Goal: Find specific page/section: Find specific page/section

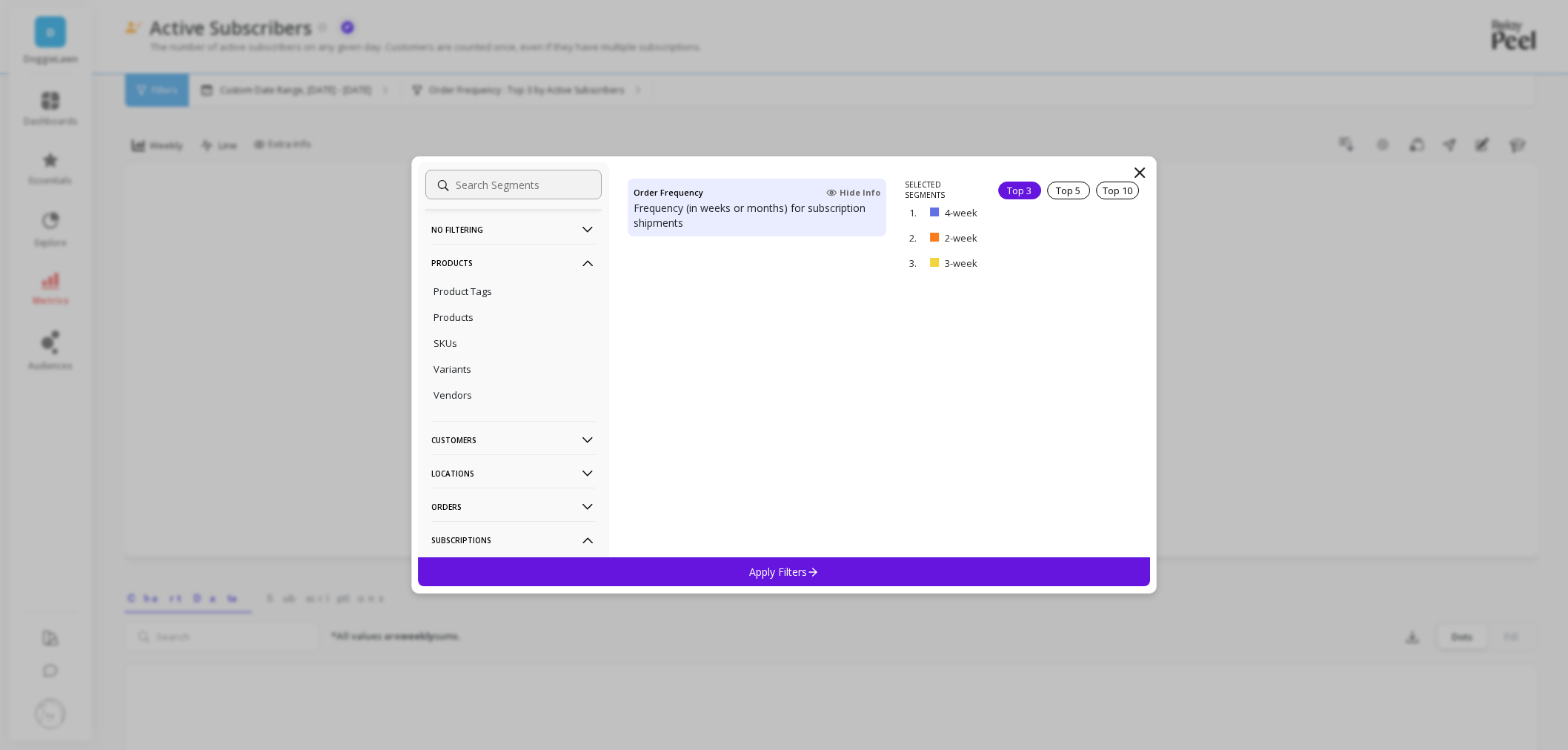
scroll to position [576, 0]
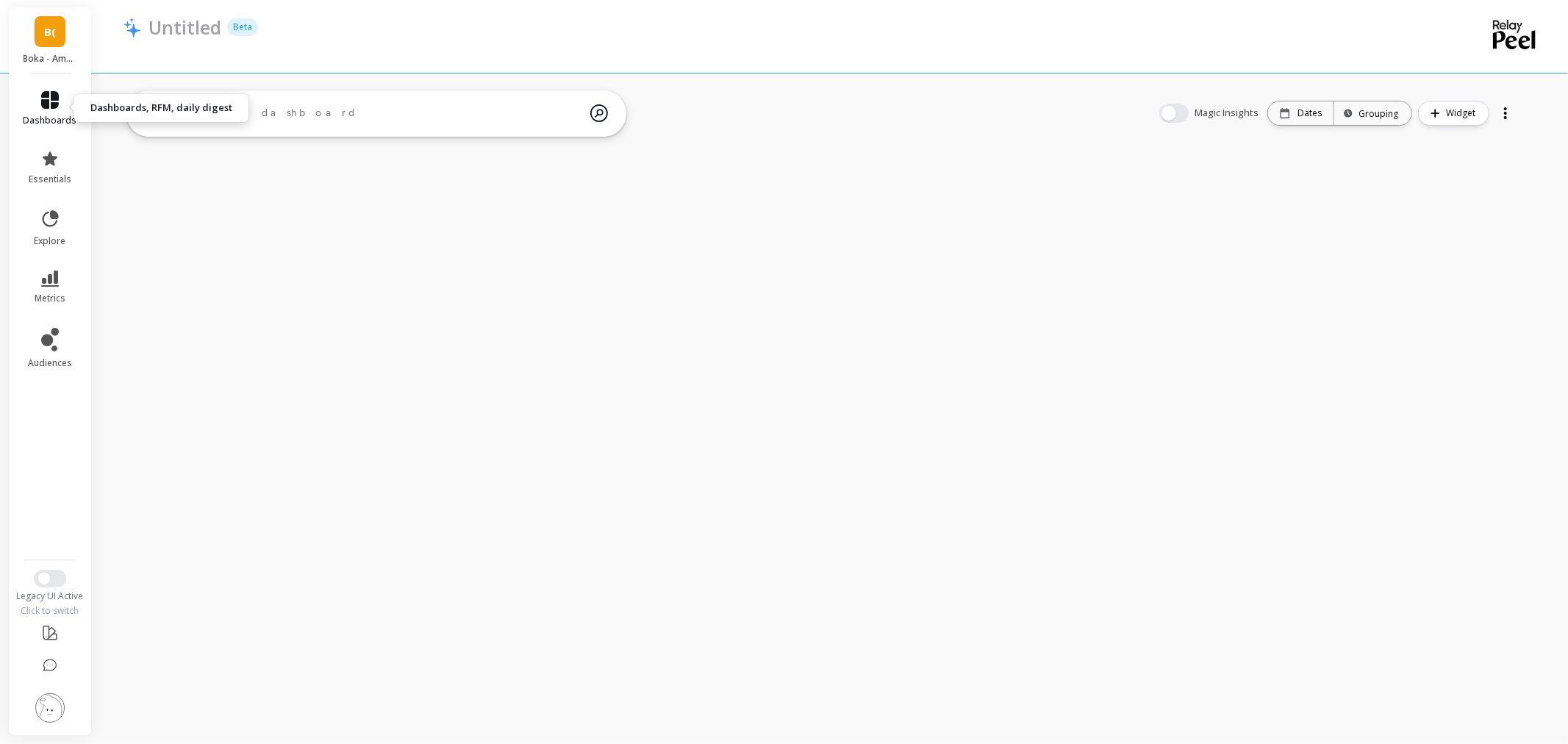
click at [38, 99] on link "dashboards" at bounding box center [50, 109] width 54 height 36
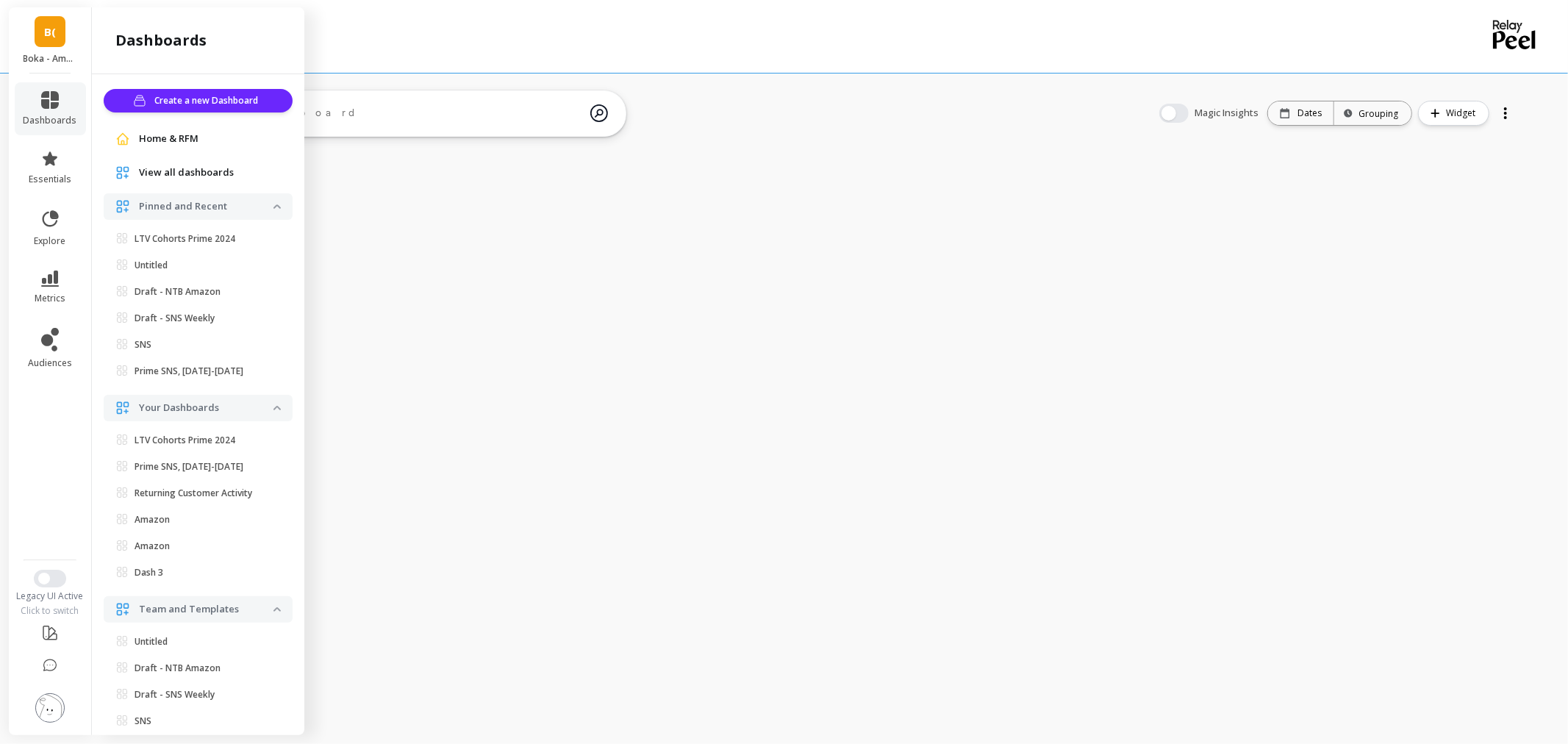
click at [186, 138] on span "Home & RFM" at bounding box center [169, 139] width 60 height 14
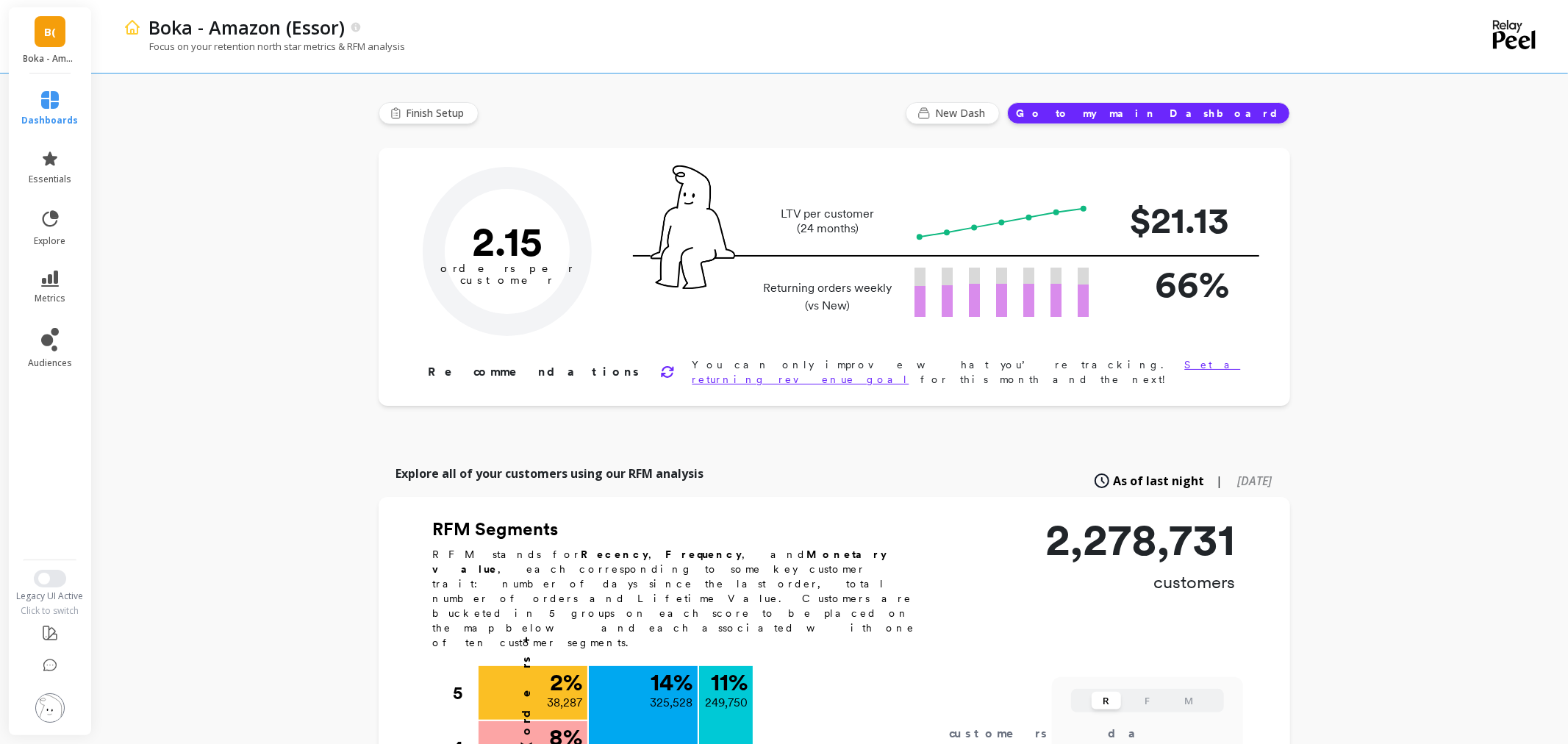
type input "Champions"
type input "249750"
